Goal: Transaction & Acquisition: Purchase product/service

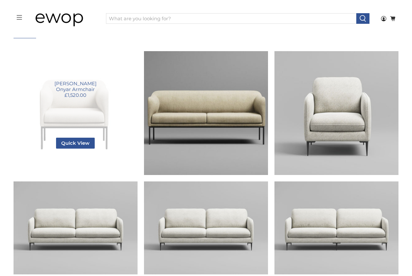
scroll to position [57, 0]
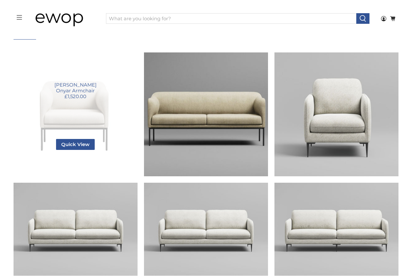
click at [84, 113] on link "Onyar Armchair" at bounding box center [76, 114] width 124 height 124
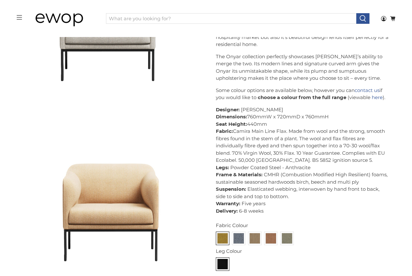
scroll to position [157, 0]
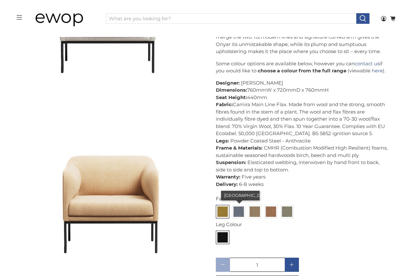
click at [239, 212] on img at bounding box center [238, 212] width 10 height 10
click at [0, 0] on input "radio" at bounding box center [0, 0] width 0 height 0
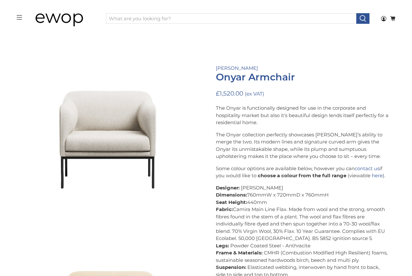
scroll to position [33, 0]
